Goal: Information Seeking & Learning: Understand process/instructions

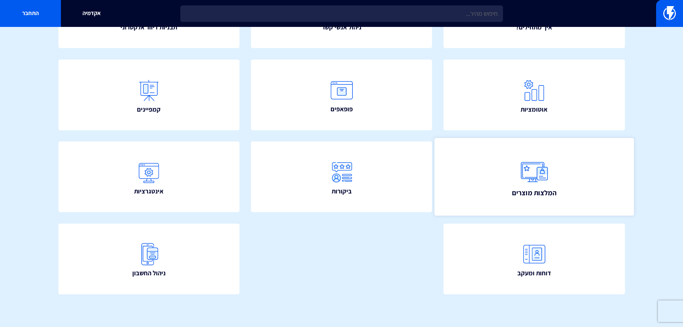
scroll to position [130, 0]
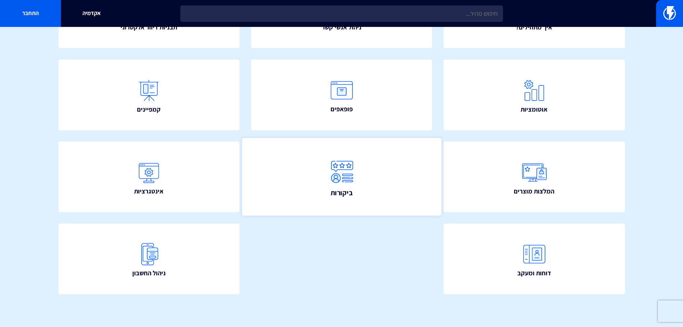
click at [395, 199] on link "ביקורות" at bounding box center [341, 176] width 199 height 77
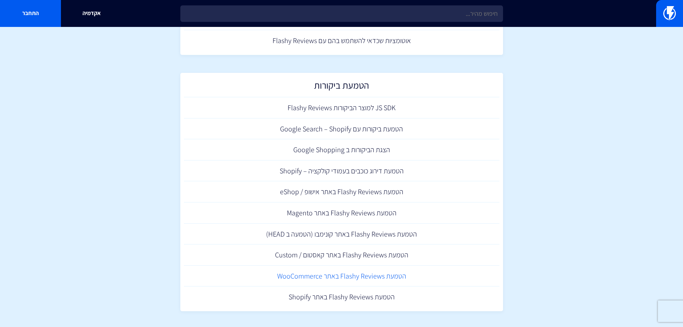
scroll to position [189, 0]
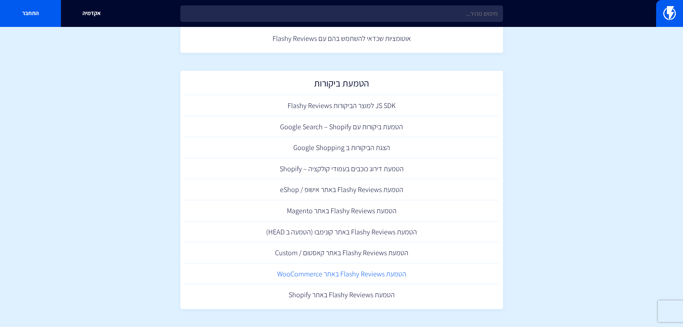
click at [347, 271] on link "הטמעת Flashy Reviews באתר WooCommerce" at bounding box center [341, 273] width 315 height 21
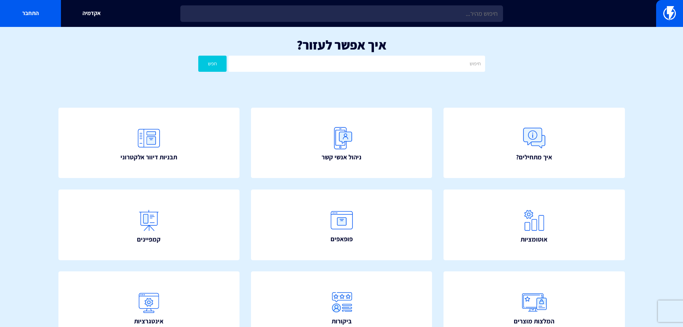
click at [578, 35] on div "איך אפשר לעזור? חפש" at bounding box center [341, 56] width 683 height 59
click at [676, 18] on link at bounding box center [669, 13] width 27 height 27
